Goal: Find contact information: Find contact information

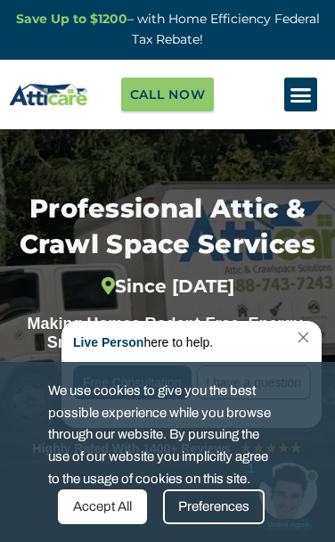
click at [300, 342] on link "Close Chat" at bounding box center [302, 337] width 24 height 13
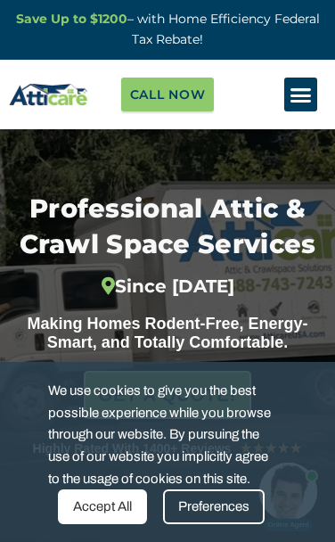
click at [290, 138] on div "Professional Attic & Crawl Space Services Since 2012 Making Homes Rodent-Free, …" at bounding box center [167, 338] width 335 height 419
click at [290, 137] on div "Professional Attic & Crawl Space Services Since 2012 Making Homes Rodent-Free, …" at bounding box center [167, 338] width 335 height 419
click at [290, 94] on icon "Menu Toggle" at bounding box center [301, 95] width 22 height 22
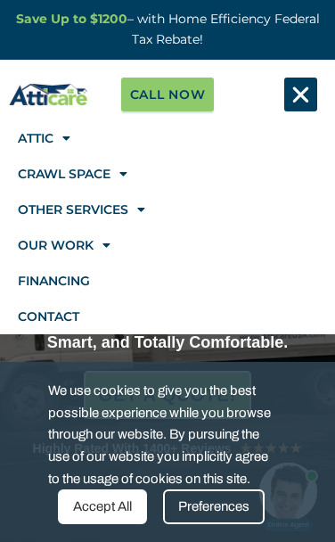
click at [98, 497] on div "Accept All" at bounding box center [102, 506] width 89 height 35
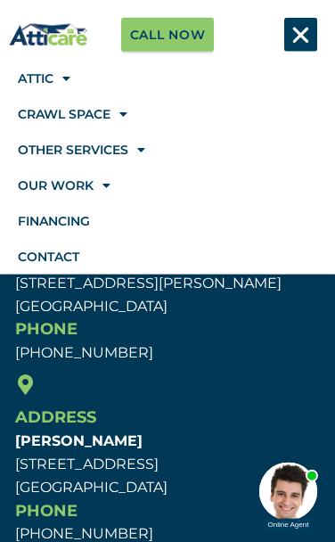
scroll to position [9497, 0]
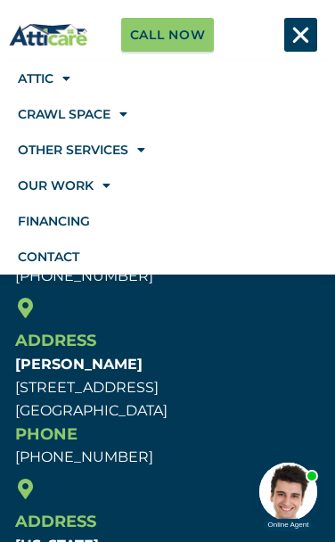
copy div "Address New Jersey 77 Paterson Ave. Wallington, NJ 07057"
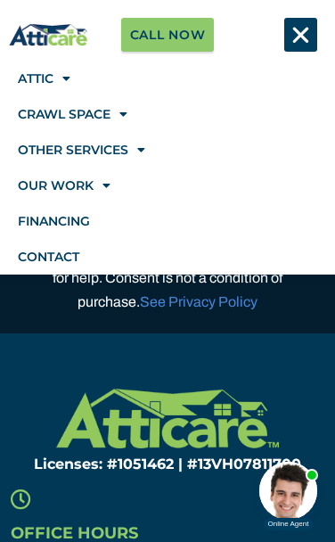
scroll to position [8562, 0]
